Goal: Transaction & Acquisition: Purchase product/service

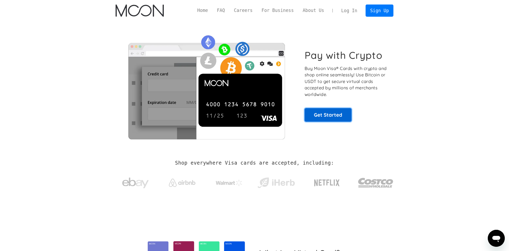
click at [323, 115] on link "Get Started" at bounding box center [328, 114] width 47 height 13
click at [380, 11] on link "Sign Up" at bounding box center [380, 11] width 28 height 12
click at [381, 11] on link "Sign Up" at bounding box center [380, 11] width 28 height 12
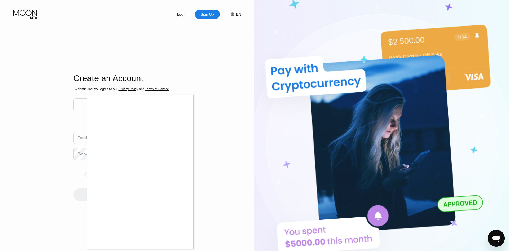
click at [235, 105] on div at bounding box center [254, 125] width 509 height 251
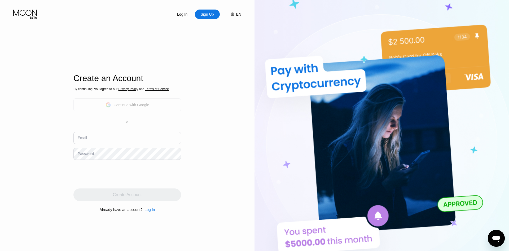
click at [144, 99] on div "Continue with Google" at bounding box center [127, 104] width 108 height 13
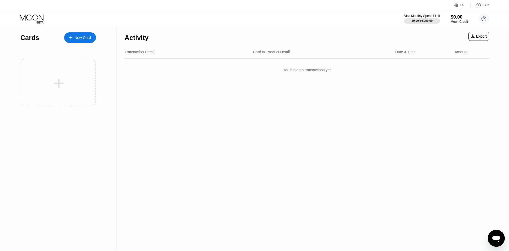
click at [261, 54] on div "Card or Product Detail" at bounding box center [271, 52] width 37 height 4
click at [142, 52] on div "Transaction Detail" at bounding box center [140, 52] width 30 height 4
click at [85, 33] on div "New Card" at bounding box center [80, 37] width 32 height 11
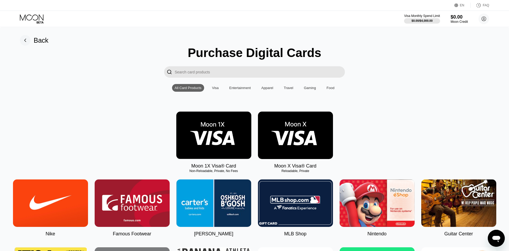
click at [124, 131] on div "Moon 1X Visa® Card Non-Reloadable, Private, No Fees Moon X Visa® Card Reloadabl…" at bounding box center [254, 140] width 493 height 57
click at [220, 92] on div "Visa" at bounding box center [216, 88] width 12 height 8
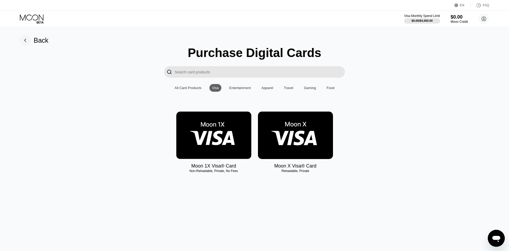
click at [239, 90] on div "Entertainment" at bounding box center [239, 88] width 21 height 4
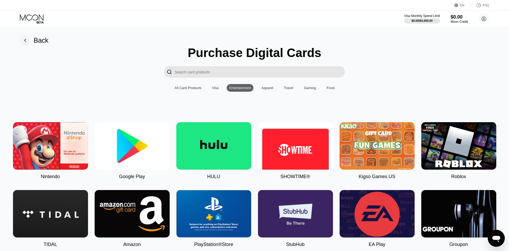
click at [211, 91] on div "Visa" at bounding box center [216, 88] width 12 height 8
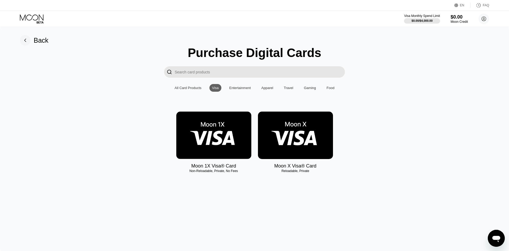
click at [290, 138] on img at bounding box center [295, 135] width 75 height 47
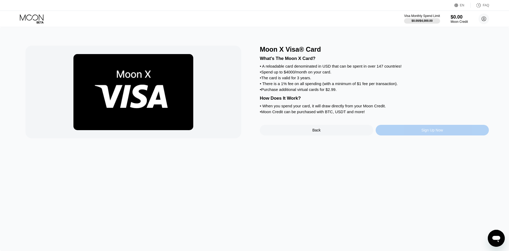
click at [415, 136] on div "Sign Up Now" at bounding box center [433, 130] width 114 height 11
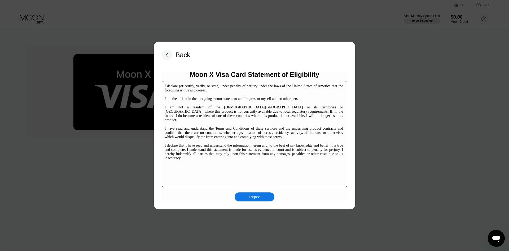
click at [166, 53] on rect at bounding box center [167, 55] width 11 height 11
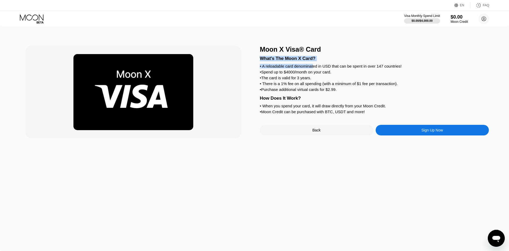
drag, startPoint x: 261, startPoint y: 61, endPoint x: 315, endPoint y: 67, distance: 54.2
click at [314, 67] on div "What's The Moon X Card? • A reloadable card denominated in USD that can be spen…" at bounding box center [374, 84] width 229 height 62
click at [315, 71] on div "What's The Moon X Card? • A reloadable card denominated in USD that can be spen…" at bounding box center [374, 84] width 229 height 62
click at [264, 68] on div "• A reloadable card denominated in USD that can be spent in over 147 countries!" at bounding box center [374, 66] width 229 height 5
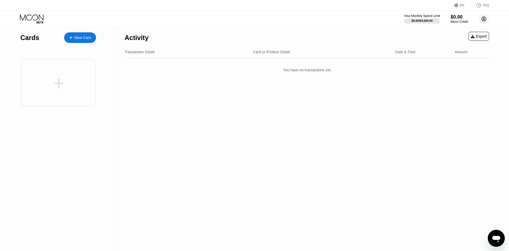
click at [485, 21] on circle at bounding box center [484, 19] width 11 height 11
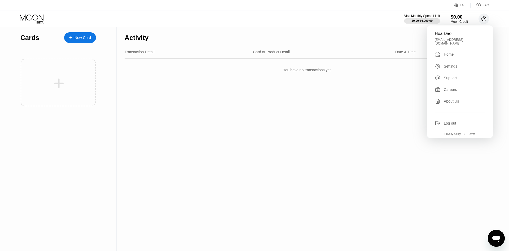
click at [485, 21] on circle at bounding box center [484, 19] width 11 height 11
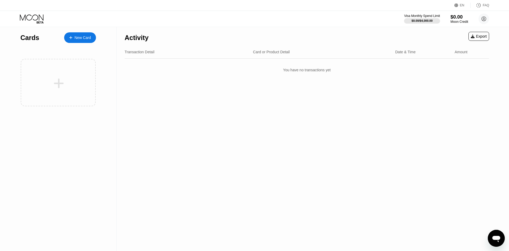
click at [453, 19] on div "$0.00" at bounding box center [460, 17] width 18 height 6
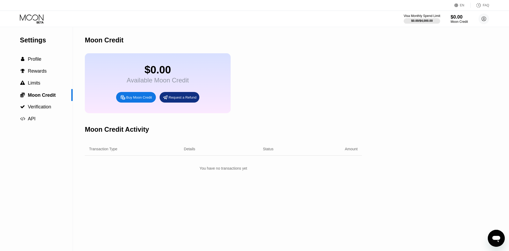
click at [420, 19] on div "$0.00 / $4,000.00" at bounding box center [421, 20] width 21 height 3
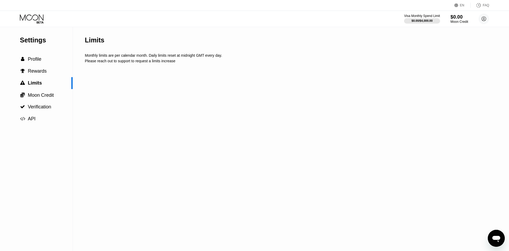
click at [466, 20] on div "$0.00" at bounding box center [460, 17] width 18 height 6
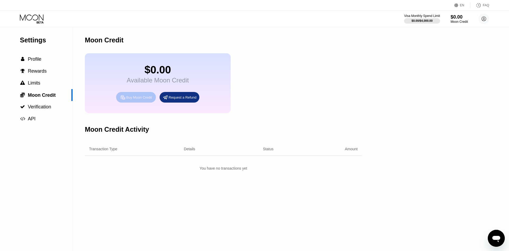
click at [123, 100] on icon at bounding box center [123, 98] width 6 height 6
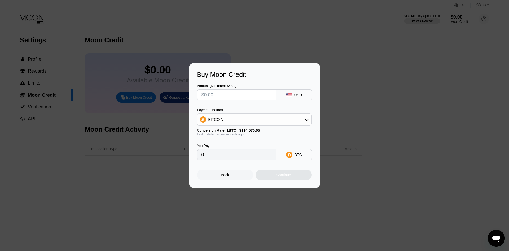
click at [257, 118] on div "BITCOIN" at bounding box center [254, 119] width 114 height 11
click at [257, 119] on div "BITCOIN" at bounding box center [254, 119] width 114 height 11
drag, startPoint x: 267, startPoint y: 119, endPoint x: 243, endPoint y: 125, distance: 24.8
click at [266, 120] on div "BITCOIN" at bounding box center [254, 119] width 114 height 11
click at [224, 145] on span "USDT on TRON" at bounding box center [223, 146] width 27 height 4
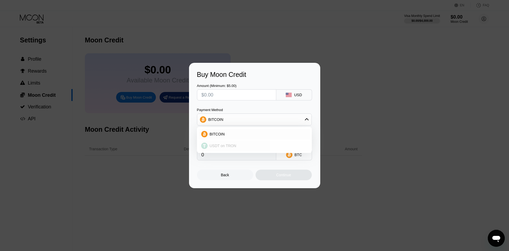
type input "0.00"
click at [242, 176] on div "Back" at bounding box center [225, 175] width 56 height 11
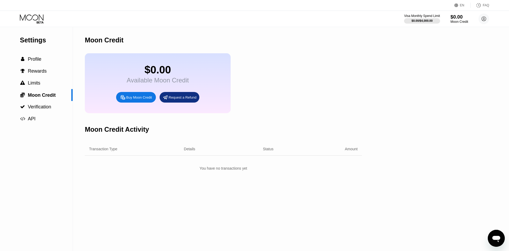
click at [458, 19] on div "$0.00" at bounding box center [460, 17] width 18 height 6
click at [483, 19] on icon at bounding box center [484, 19] width 3 height 3
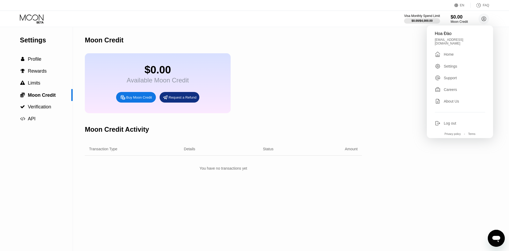
click at [346, 21] on div "Visa Monthly Spend Limit $0.00 / $4,000.00 $0.00 Moon Credit Hoa Đào daohoadao6…" at bounding box center [254, 19] width 509 height 16
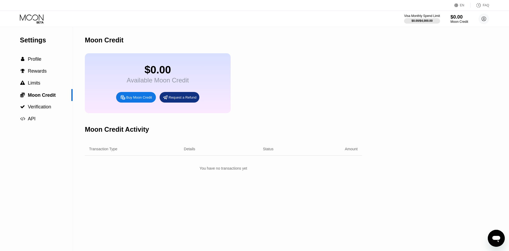
click at [463, 19] on div "$0.00" at bounding box center [460, 17] width 18 height 6
click at [417, 19] on div "$0.00 / $4,000.00" at bounding box center [421, 20] width 21 height 3
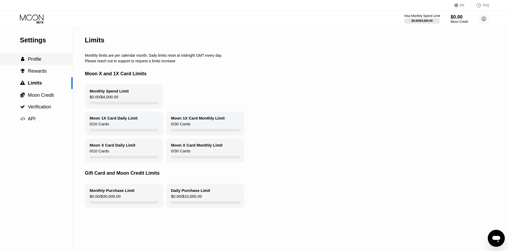
click at [25, 59] on div " Profile" at bounding box center [30, 60] width 21 height 6
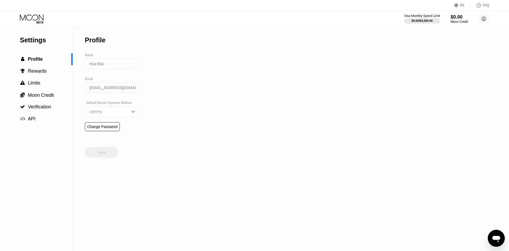
click at [35, 18] on icon at bounding box center [32, 18] width 25 height 9
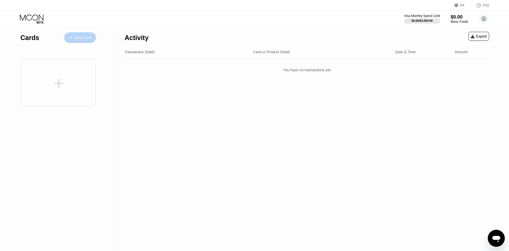
click at [76, 37] on div "New Card" at bounding box center [83, 38] width 16 height 5
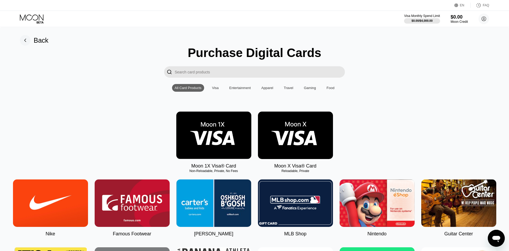
click at [188, 131] on img at bounding box center [213, 135] width 75 height 47
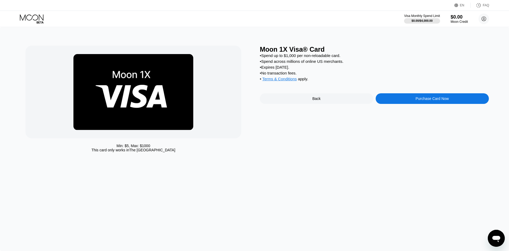
drag, startPoint x: 258, startPoint y: 46, endPoint x: 312, endPoint y: 77, distance: 62.0
click at [312, 77] on div "Min: $ 5 , Max: $ 1000 This card only works in The United States Moon 1X Visa® …" at bounding box center [254, 100] width 458 height 109
drag, startPoint x: 290, startPoint y: 84, endPoint x: 262, endPoint y: 59, distance: 37.7
click at [262, 59] on div "• Spend up to $1,000 per non-reloadable card. • Spend across millions of online…" at bounding box center [374, 68] width 229 height 31
drag, startPoint x: 259, startPoint y: 57, endPoint x: 291, endPoint y: 62, distance: 32.0
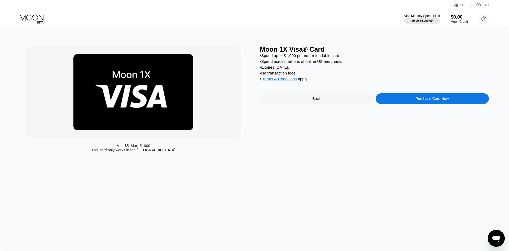
click at [291, 62] on div "Min: $ 5 , Max: $ 1000 This card only works in The United States Moon 1X Visa® …" at bounding box center [254, 100] width 458 height 109
click at [312, 62] on div "• Spend across millions of online US merchants." at bounding box center [374, 61] width 229 height 5
drag, startPoint x: 346, startPoint y: 62, endPoint x: 392, endPoint y: 59, distance: 46.3
click at [284, 59] on div "• Spend up to $1,000 per non-reloadable card. • Spend across millions of online…" at bounding box center [374, 68] width 229 height 31
click at [362, 55] on div "• Spend up to $1,000 per non-reloadable card." at bounding box center [374, 55] width 229 height 5
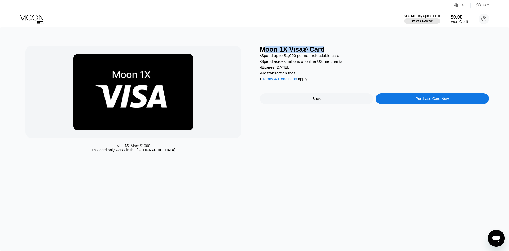
drag, startPoint x: 319, startPoint y: 53, endPoint x: 263, endPoint y: 51, distance: 56.0
click at [263, 51] on div "Moon 1X Visa® Card" at bounding box center [374, 50] width 229 height 8
click at [261, 51] on div "Moon 1X Visa® Card" at bounding box center [374, 50] width 229 height 8
drag, startPoint x: 259, startPoint y: 50, endPoint x: 273, endPoint y: 53, distance: 14.3
click at [294, 67] on div "Min: $ 5 , Max: $ 1000 This card only works in The United States Moon 1X Visa® …" at bounding box center [254, 100] width 458 height 109
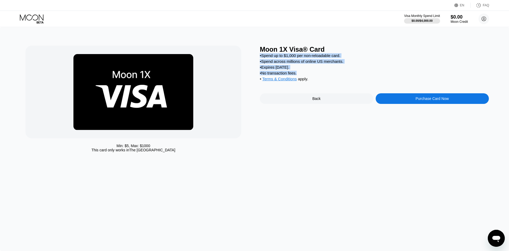
drag, startPoint x: 262, startPoint y: 50, endPoint x: 358, endPoint y: 83, distance: 101.1
click at [358, 83] on div "Moon 1X Visa® Card • Spend up to $1,000 per non-reloadable card. • Spend across…" at bounding box center [374, 100] width 229 height 109
copy div "• Spend up to $1,000 per non-reloadable card. • Spend across millions of online…"
click at [310, 75] on div "• No transaction fees." at bounding box center [374, 73] width 229 height 5
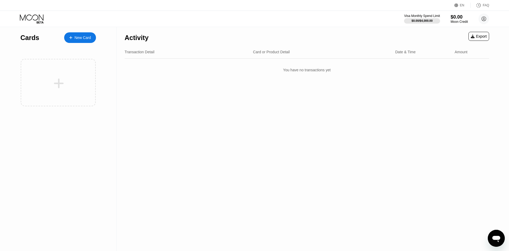
click at [77, 36] on div "New Card" at bounding box center [83, 38] width 16 height 5
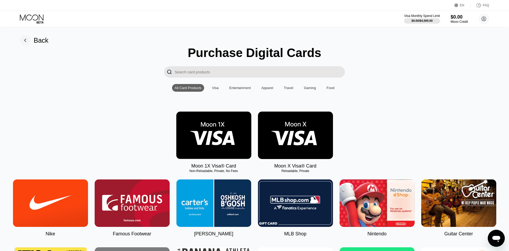
click at [302, 128] on img at bounding box center [295, 135] width 75 height 47
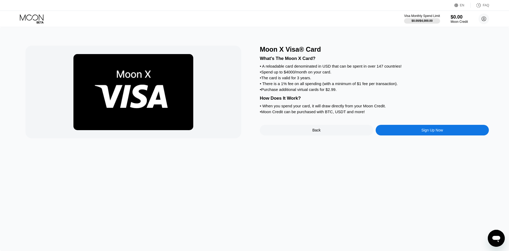
drag, startPoint x: 259, startPoint y: 59, endPoint x: 237, endPoint y: 59, distance: 21.5
click at [290, 67] on div "Moon X Visa® Card What's The Moon X Card? • A reloadable card denominated in US…" at bounding box center [254, 92] width 458 height 93
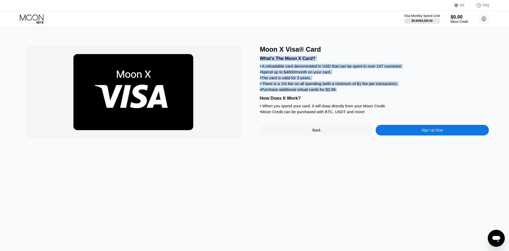
drag, startPoint x: 260, startPoint y: 59, endPoint x: 344, endPoint y: 101, distance: 93.7
click at [344, 101] on div "What's The Moon X Card? • A reloadable card denominated in USD that can be spen…" at bounding box center [374, 84] width 229 height 62
copy div "What's The Moon X Card? • A reloadable card denominated in USD that can be spen…"
click at [242, 93] on div at bounding box center [139, 92] width 229 height 93
click at [346, 115] on div "What's The Moon X Card? • A reloadable card denominated in USD that can be spen…" at bounding box center [374, 84] width 229 height 62
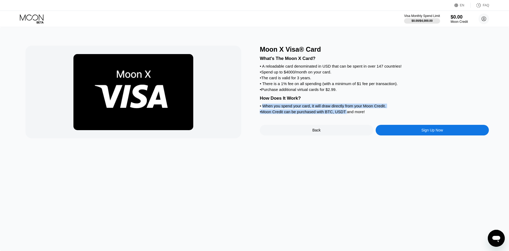
click at [371, 114] on div "• Moon Credit can be purchased with BTC, USDT and more!" at bounding box center [374, 112] width 229 height 5
drag, startPoint x: 368, startPoint y: 119, endPoint x: 255, endPoint y: 107, distance: 113.6
click at [255, 107] on div "Moon X Visa® Card What's The Moon X Card? • A reloadable card denominated in US…" at bounding box center [254, 92] width 458 height 93
copy div "When you spend your card, it will draw directly from your Moon Credit. • Moon C…"
click at [239, 104] on div at bounding box center [133, 92] width 216 height 93
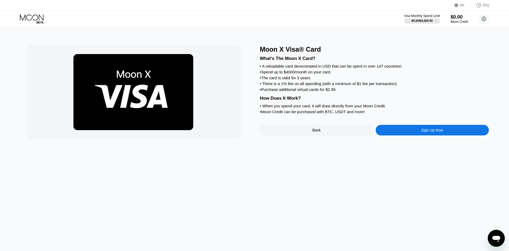
click at [260, 92] on div "• Purchase additional virtual cards for $2.99." at bounding box center [374, 89] width 229 height 5
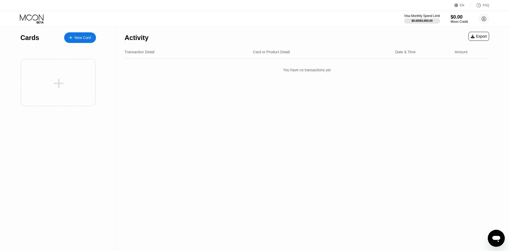
click at [317, 86] on div "Activity Export Transaction Detail Card or Product Detail Date & Time Amount Yo…" at bounding box center [307, 139] width 381 height 224
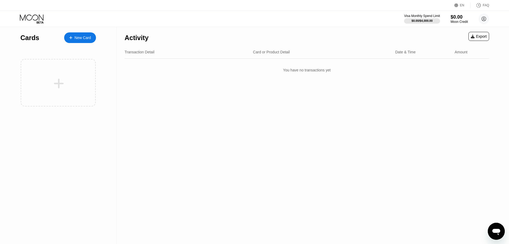
click at [36, 21] on icon at bounding box center [32, 18] width 25 height 9
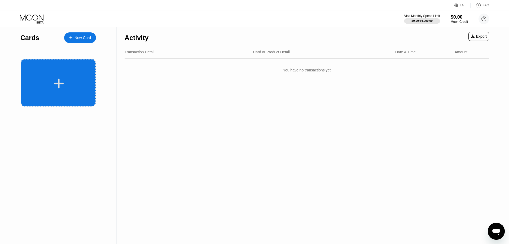
click at [54, 82] on icon at bounding box center [59, 83] width 10 height 12
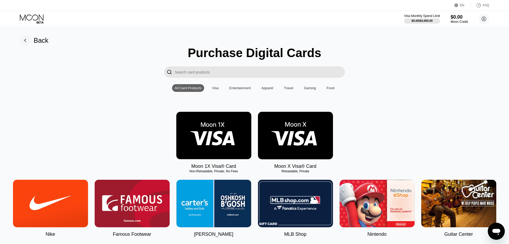
click at [105, 115] on div "Moon 1X Visa® Card Non-Reloadable, Private, No Fees Moon X Visa® Card Reloadabl…" at bounding box center [254, 140] width 493 height 57
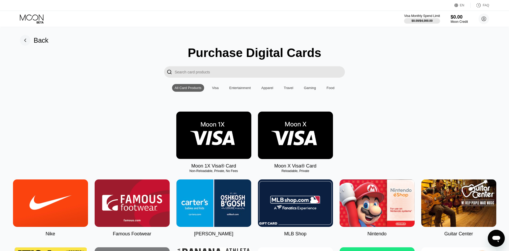
drag, startPoint x: 67, startPoint y: 111, endPoint x: 77, endPoint y: 100, distance: 14.4
click at [218, 140] on img at bounding box center [213, 135] width 75 height 47
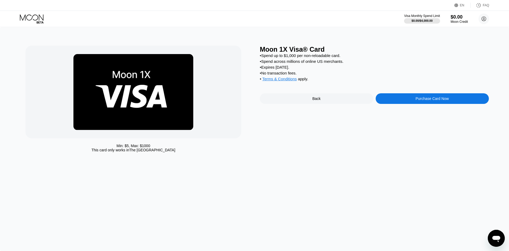
click at [432, 101] on div "Purchase Card Now" at bounding box center [432, 99] width 33 height 4
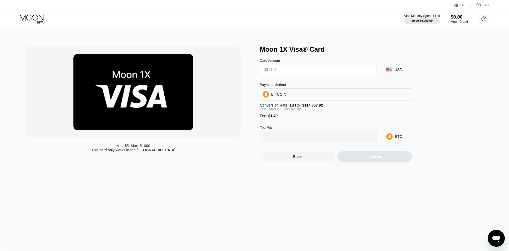
type input "0"
click at [316, 71] on input "text" at bounding box center [318, 69] width 108 height 11
type input "$11"
type input "0.00010901"
type input "$1"
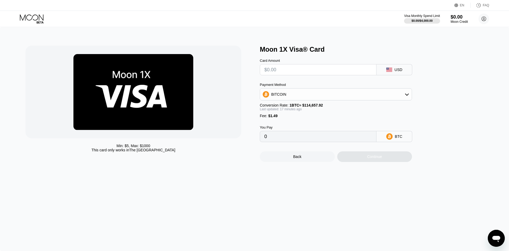
click at [332, 99] on div "BITCOIN" at bounding box center [336, 94] width 152 height 11
click at [294, 123] on span "USDT on TRON" at bounding box center [286, 121] width 27 height 4
type input "0.00"
click at [389, 72] on icon at bounding box center [389, 70] width 6 height 4
click at [314, 71] on input "text" at bounding box center [318, 69] width 108 height 11
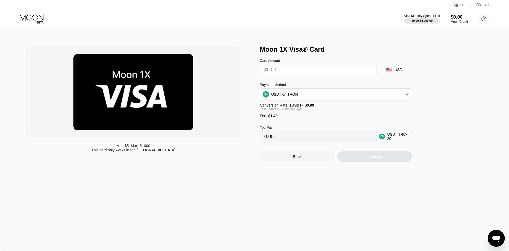
type input "$5"
type input "6.56"
type input "0.00"
type input "$5"
type input "6.56"
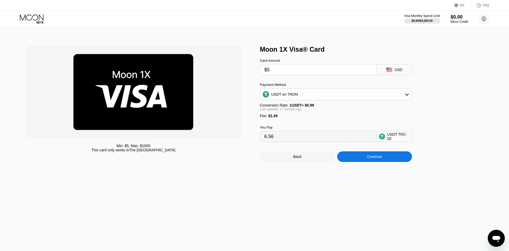
drag, startPoint x: 279, startPoint y: 73, endPoint x: 238, endPoint y: 73, distance: 40.3
click at [264, 73] on input "$5" at bounding box center [318, 69] width 108 height 11
type input "$5"
click at [232, 95] on div at bounding box center [133, 92] width 216 height 93
drag, startPoint x: 283, startPoint y: 122, endPoint x: 254, endPoint y: 128, distance: 29.6
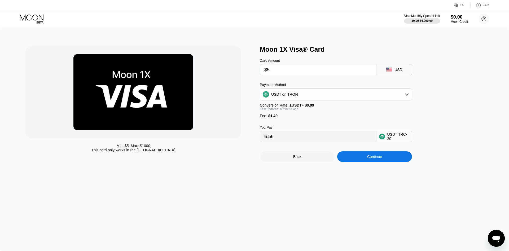
click at [255, 128] on div "Min: $ 5 , Max: $ 1000 This card only works in The United States Moon 1X Visa® …" at bounding box center [254, 104] width 458 height 116
drag, startPoint x: 287, startPoint y: 122, endPoint x: 263, endPoint y: 122, distance: 24.4
click at [263, 118] on div "Fee : $1.49" at bounding box center [336, 116] width 152 height 4
click at [231, 116] on div at bounding box center [133, 92] width 216 height 93
